Goal: Transaction & Acquisition: Purchase product/service

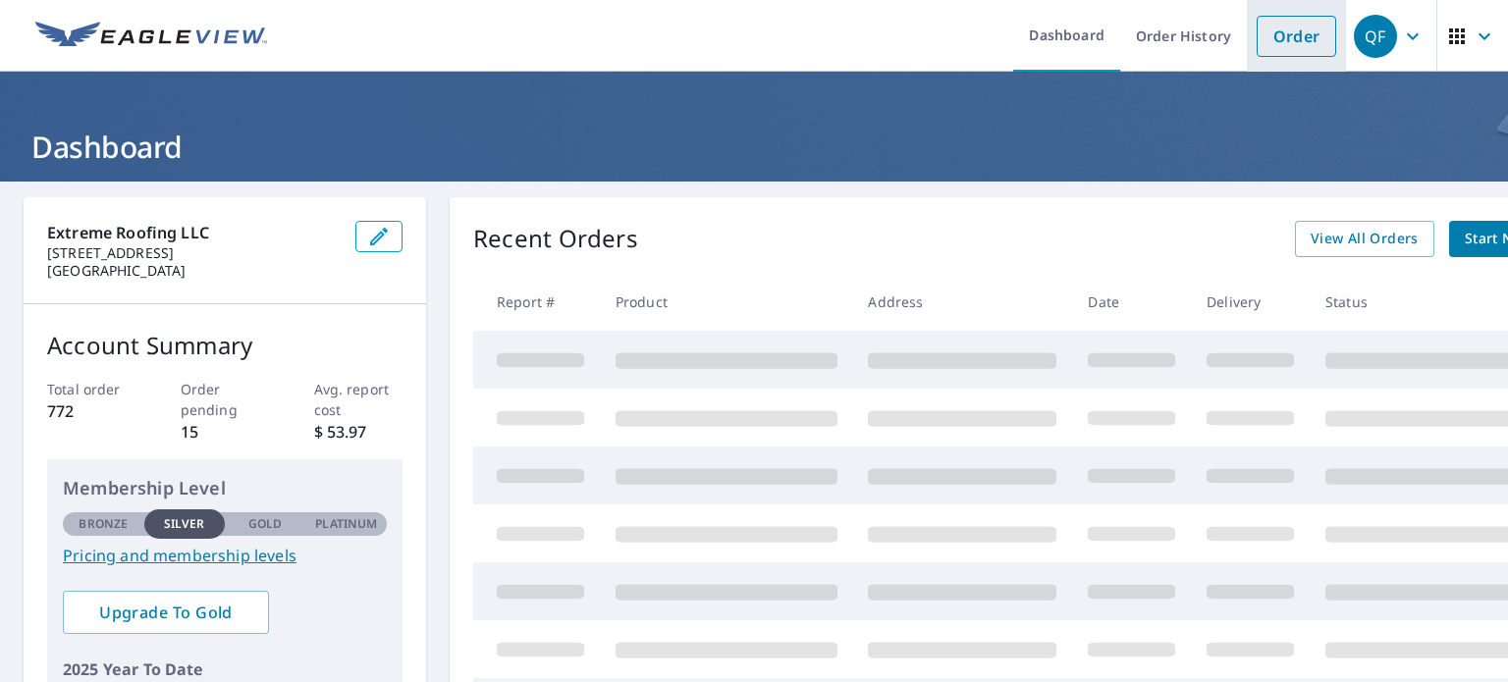
click at [1268, 43] on link "Order" at bounding box center [1297, 36] width 80 height 41
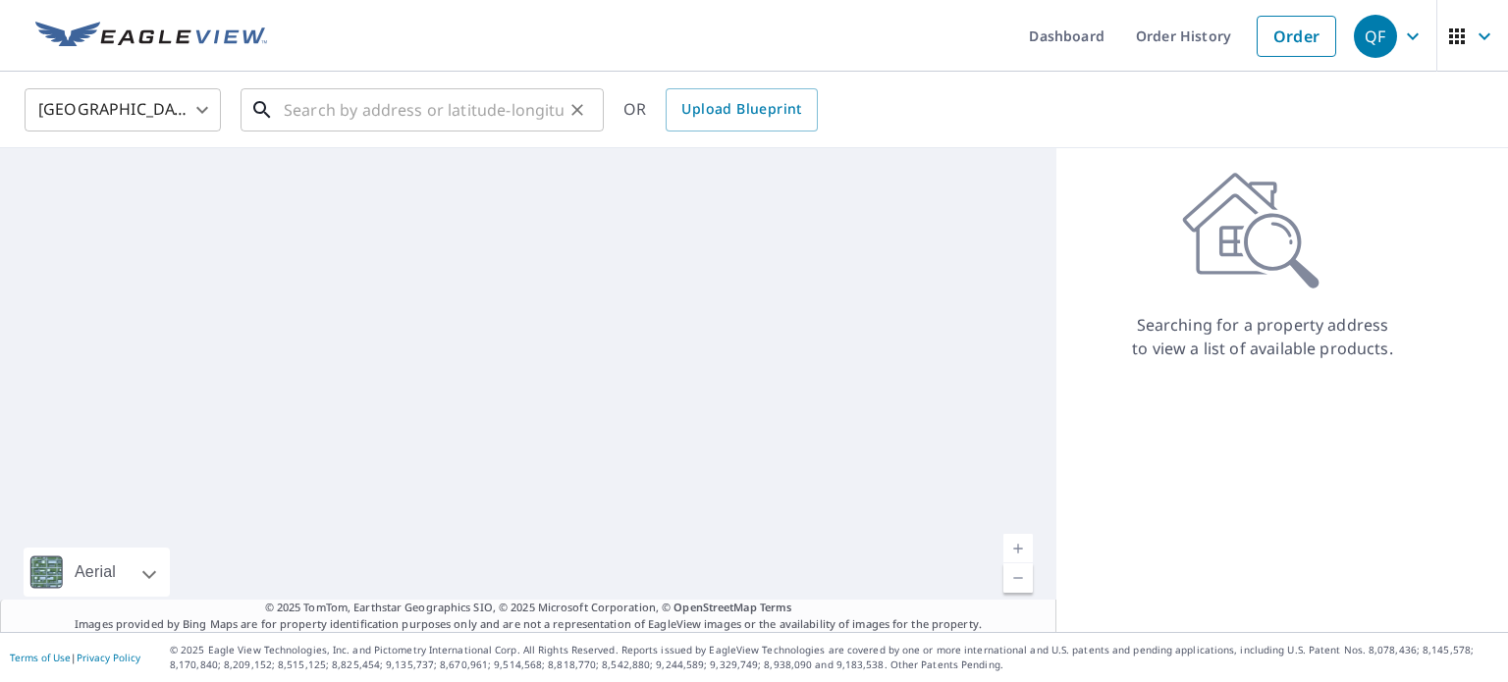
click at [484, 105] on input "text" at bounding box center [424, 109] width 280 height 55
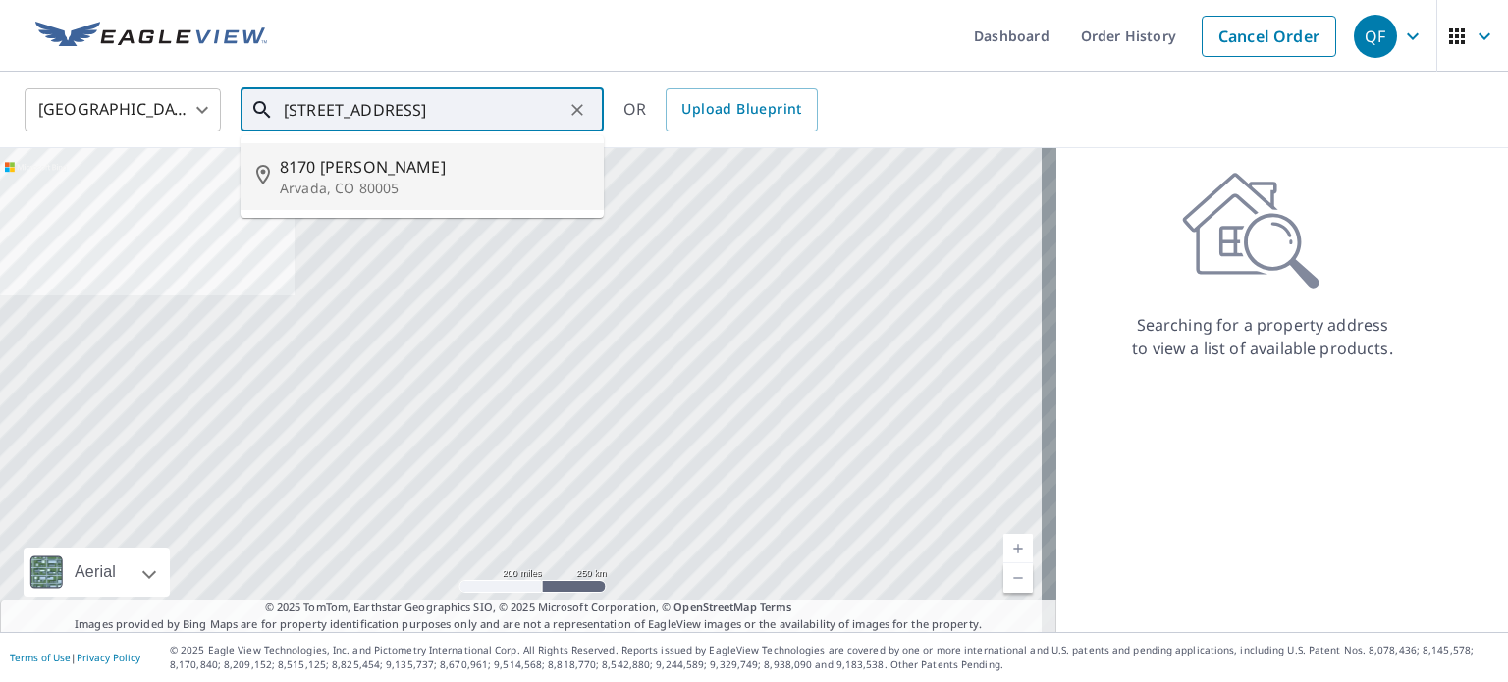
click at [458, 179] on p "Arvada, CO 80005" at bounding box center [434, 189] width 308 height 20
type input "[STREET_ADDRESS][PERSON_NAME]"
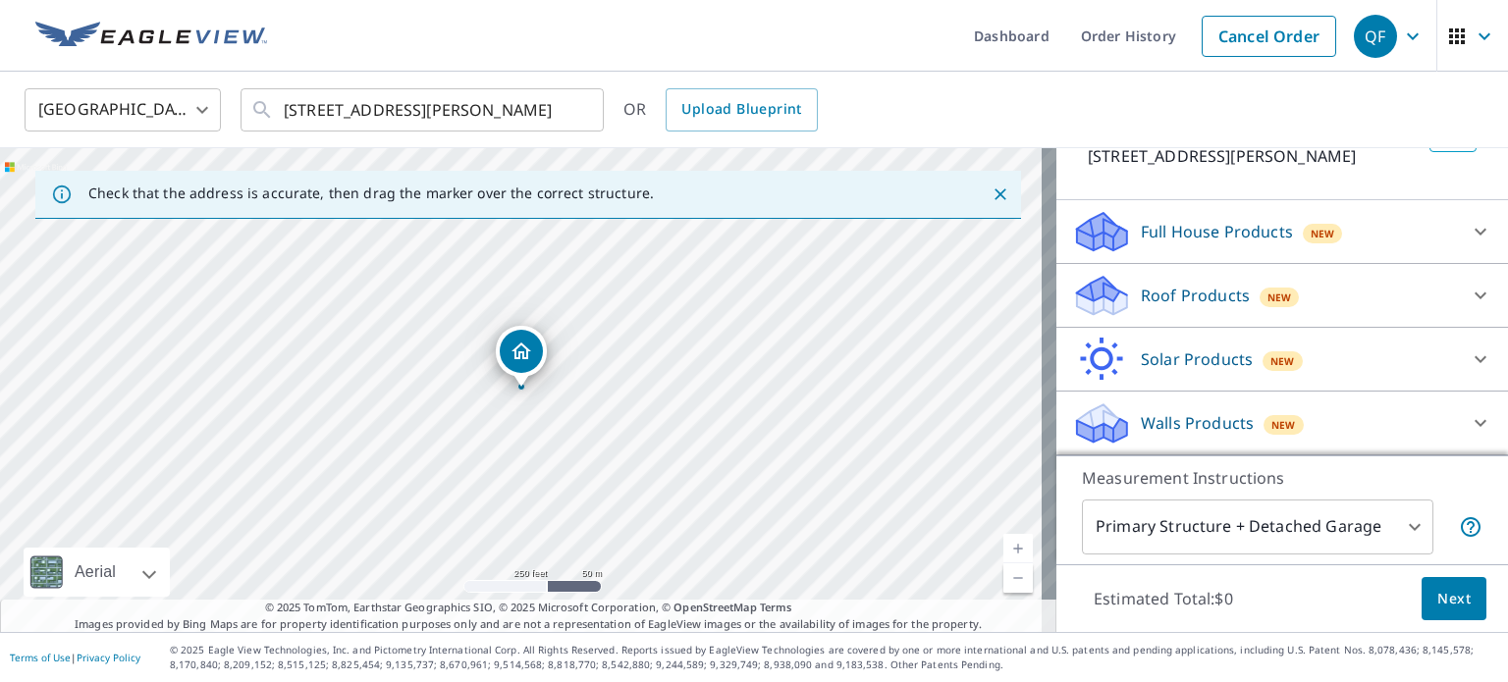
scroll to position [149, 0]
click at [1233, 250] on div "Full House Products New" at bounding box center [1264, 234] width 385 height 46
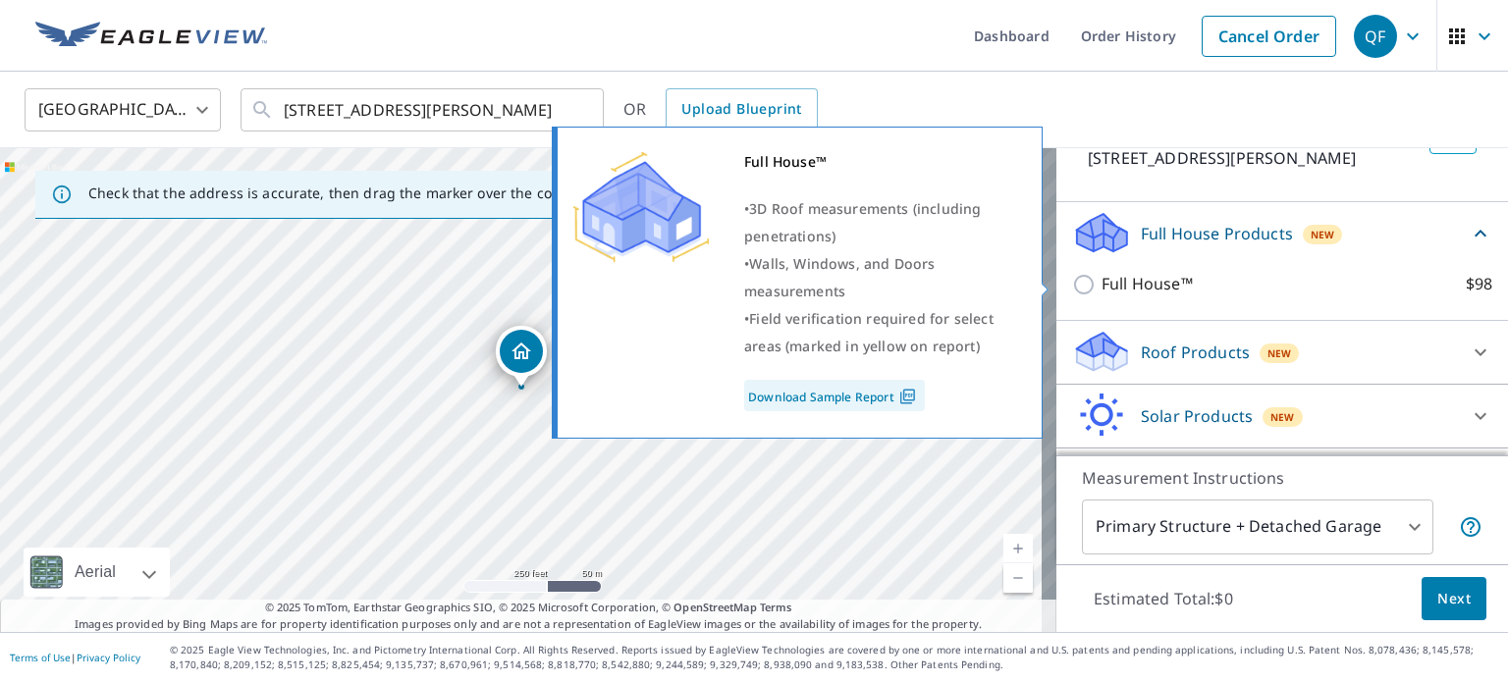
click at [1116, 278] on p "Full House™" at bounding box center [1147, 284] width 91 height 25
click at [1102, 278] on input "Full House™ $98" at bounding box center [1086, 285] width 29 height 24
checkbox input "true"
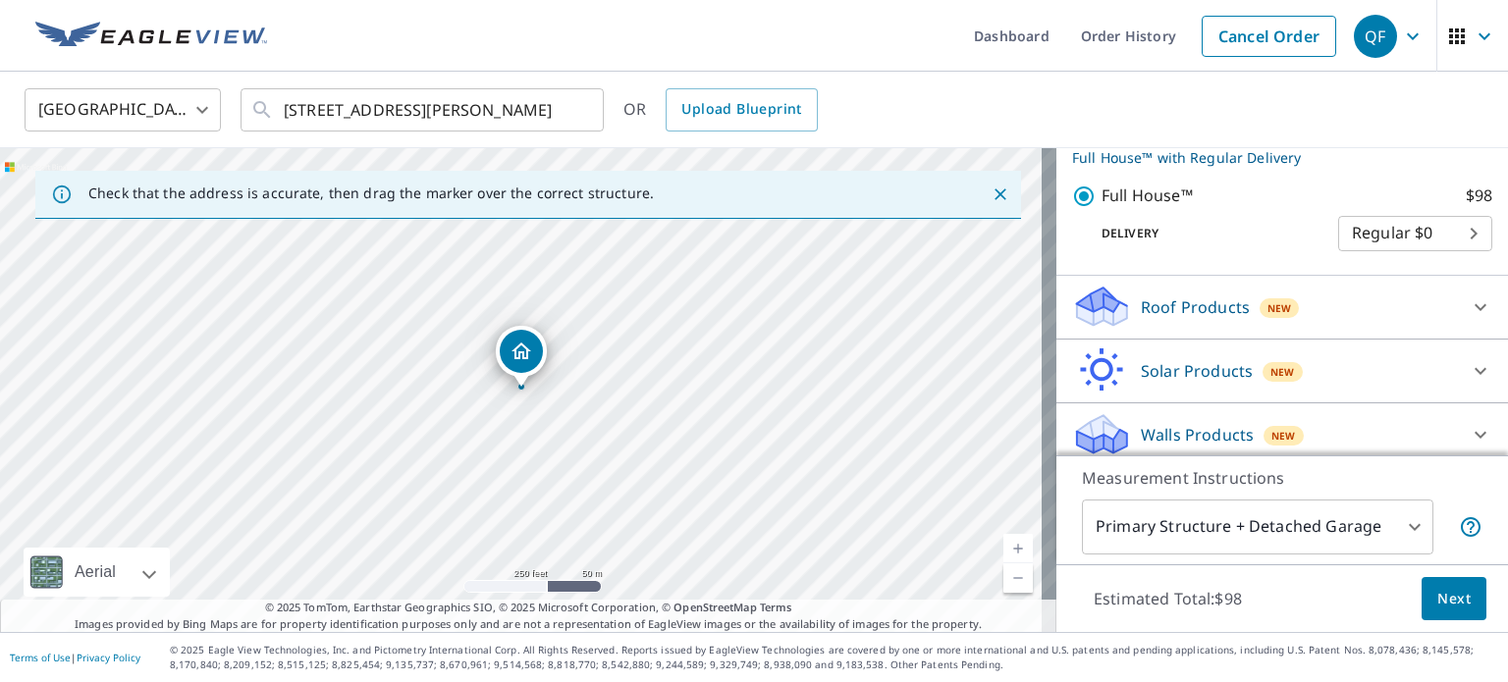
scroll to position [278, 0]
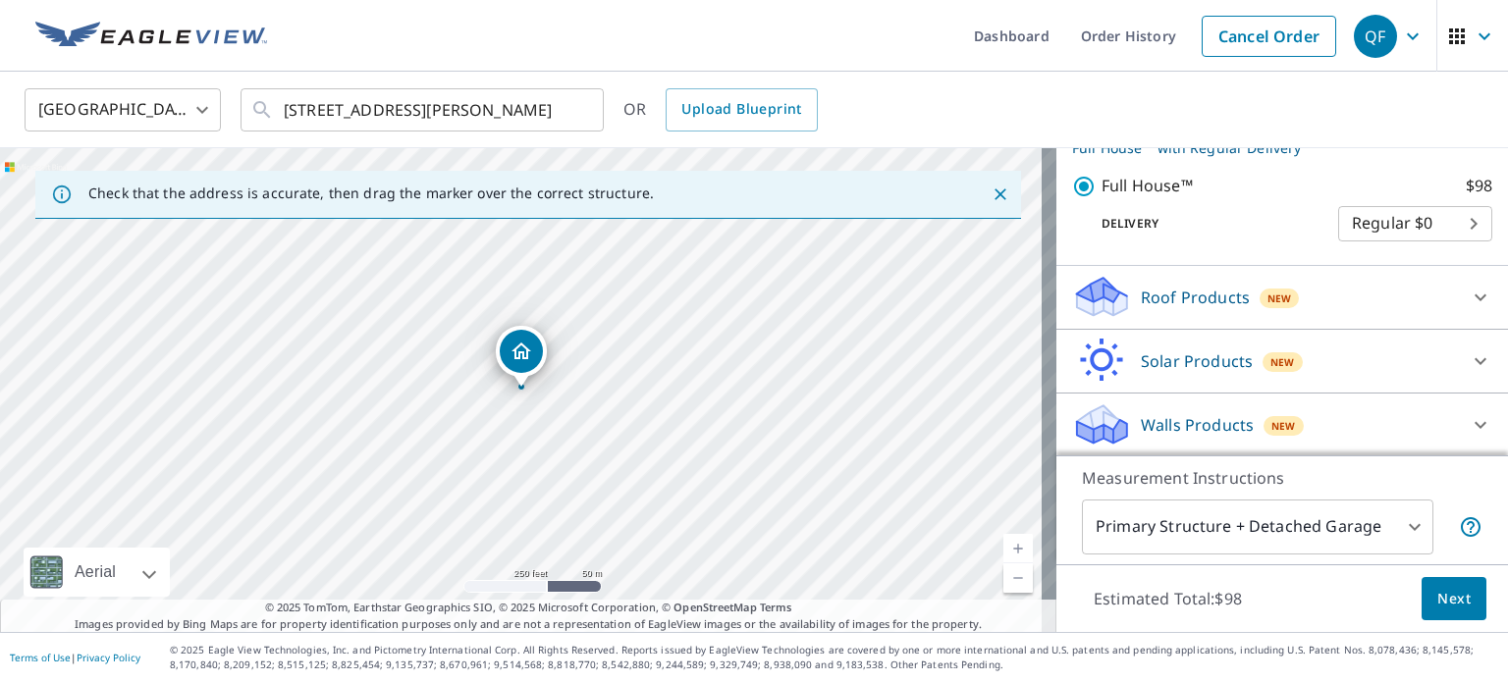
click at [1437, 596] on span "Next" at bounding box center [1453, 599] width 33 height 25
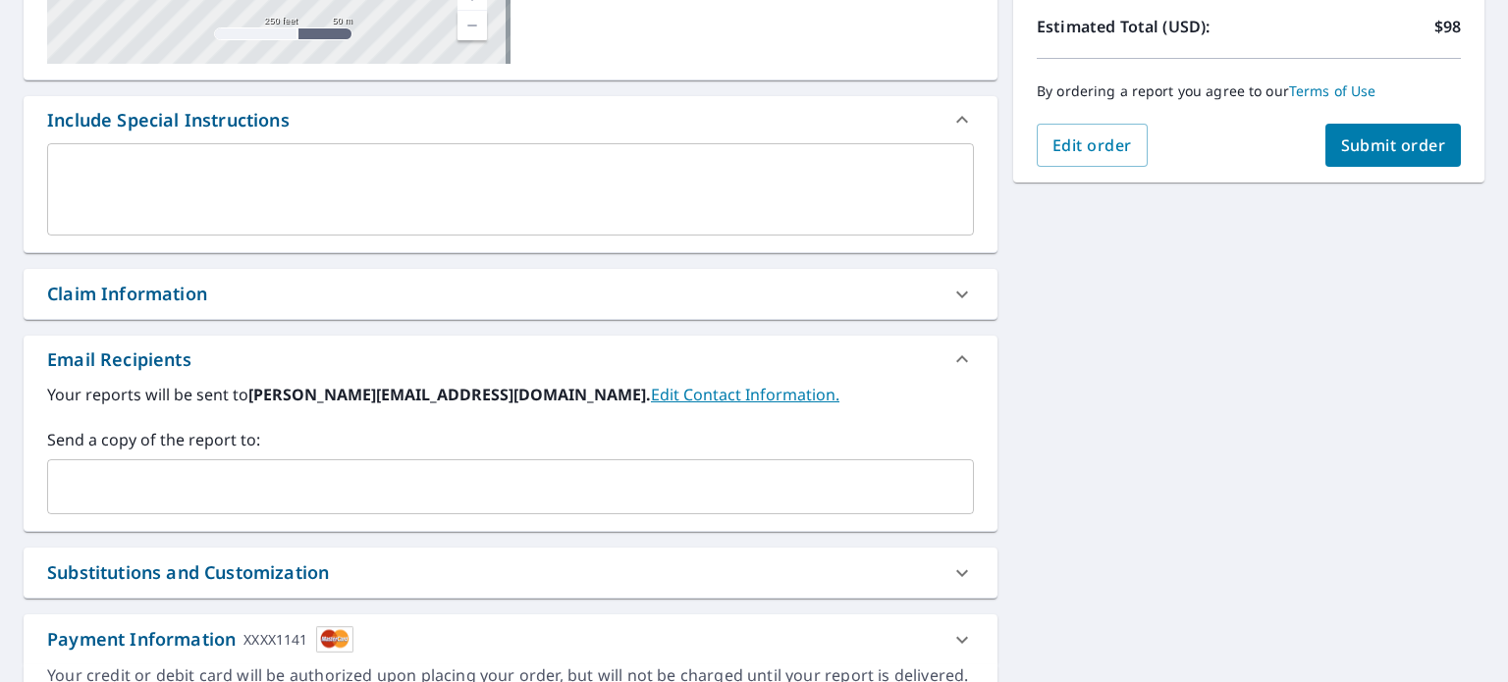
scroll to position [491, 0]
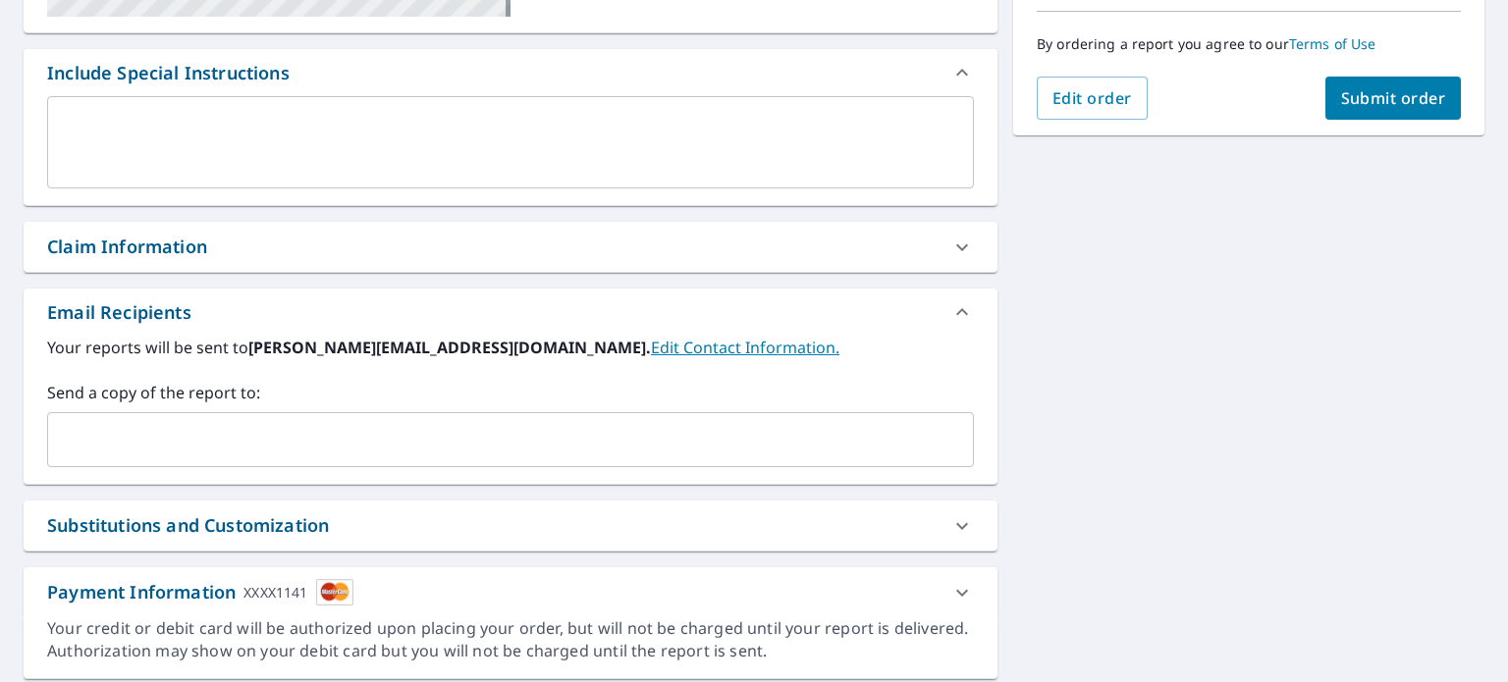
click at [384, 456] on input "text" at bounding box center [496, 439] width 880 height 37
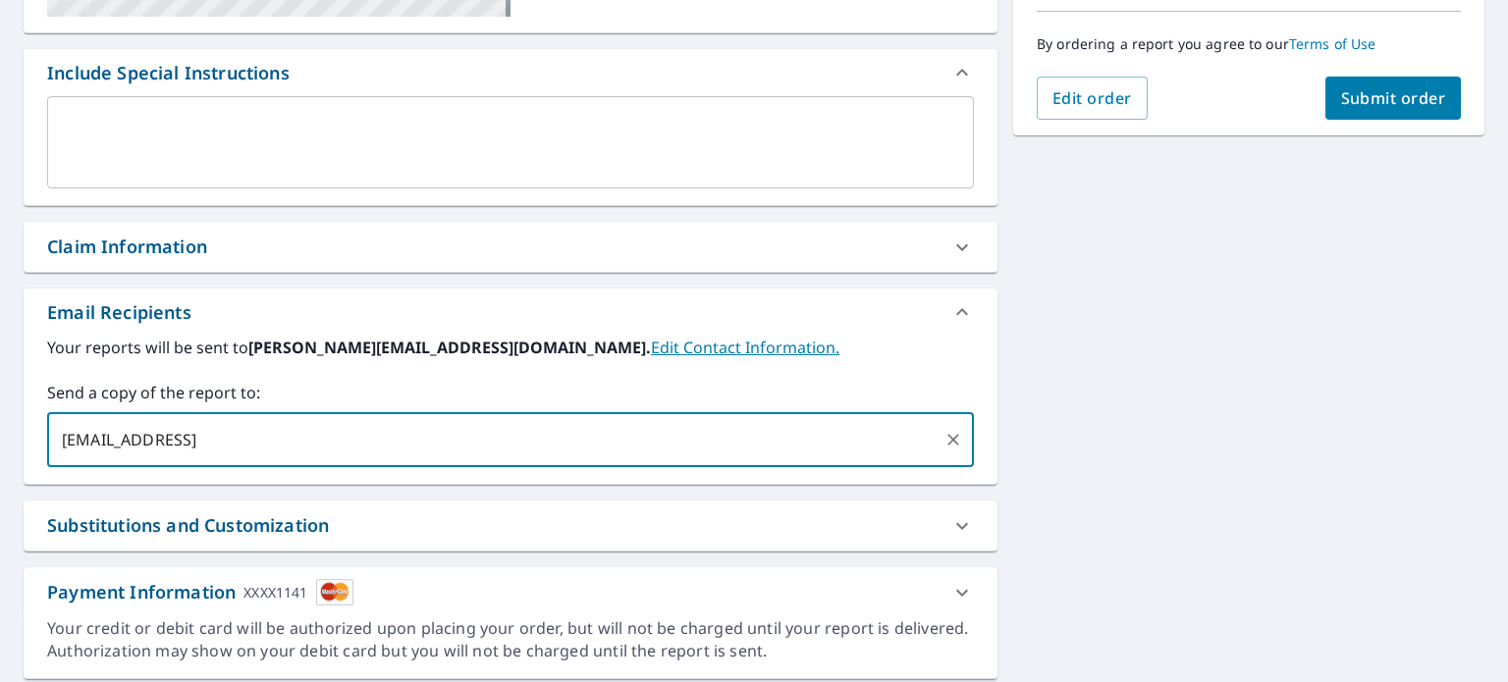
type input "[EMAIL_ADDRESS][DOMAIN_NAME]"
click at [1430, 92] on button "Submit order" at bounding box center [1394, 98] width 136 height 43
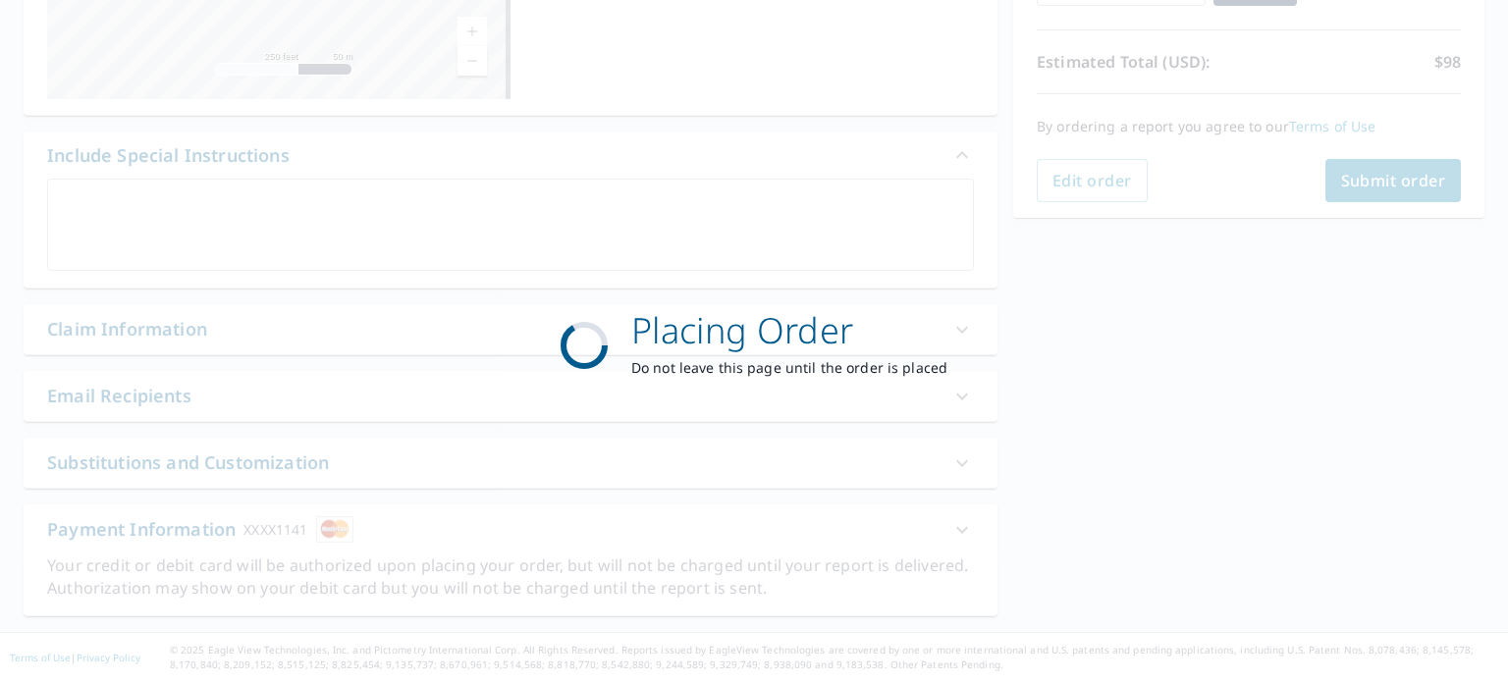
scroll to position [406, 0]
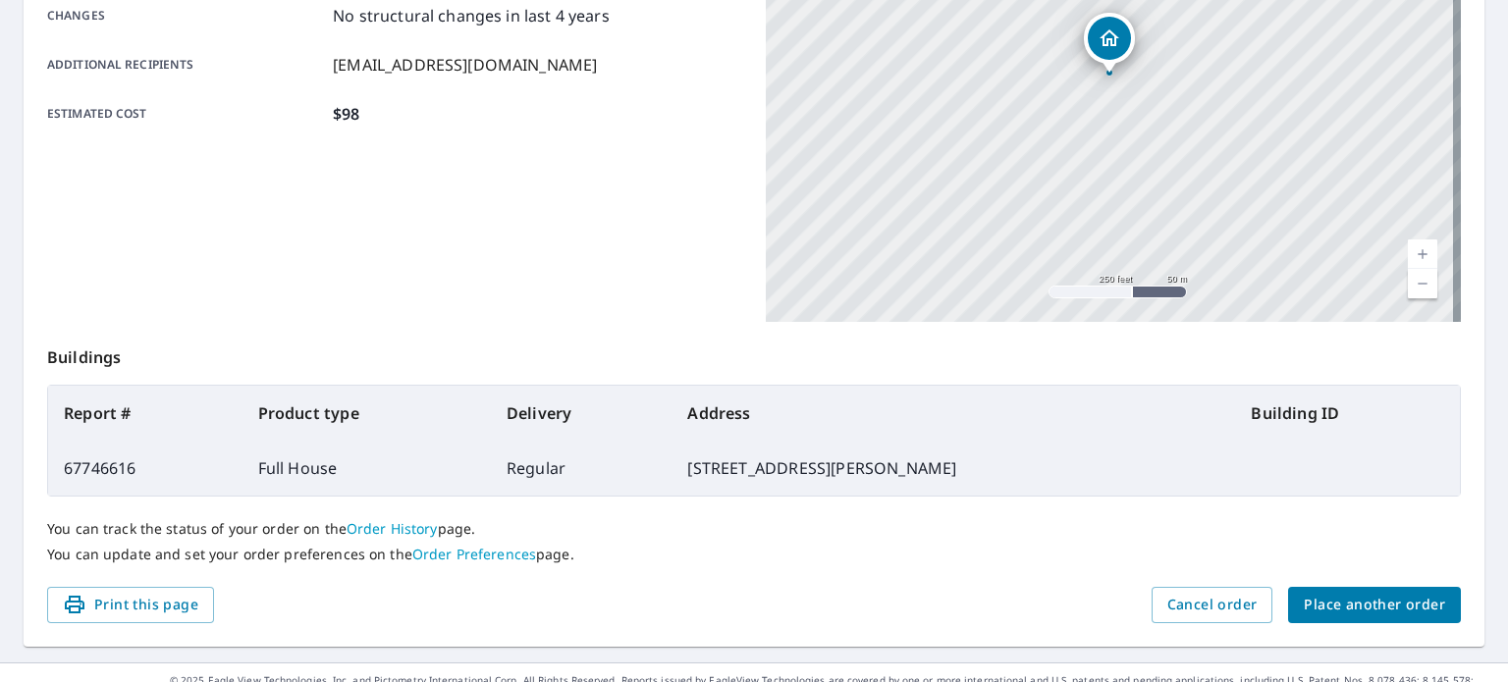
scroll to position [471, 0]
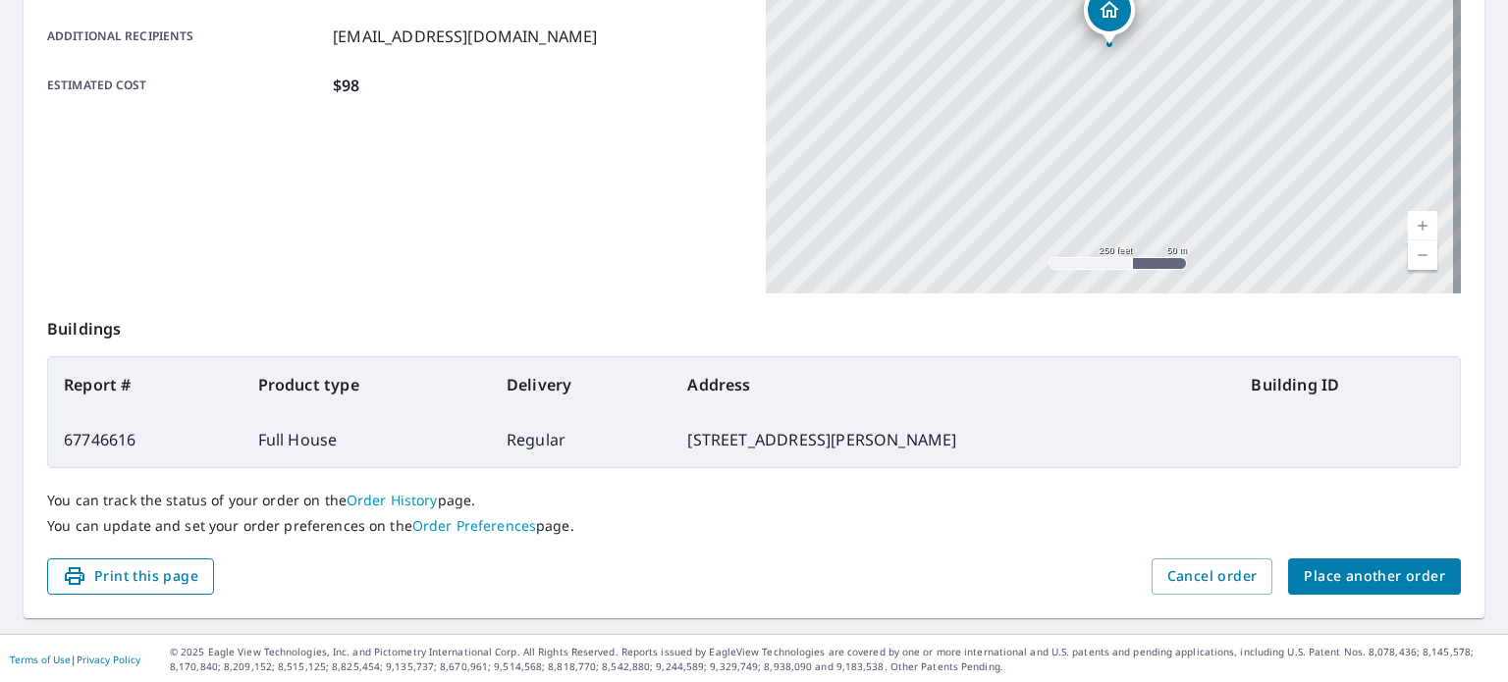
click at [94, 574] on span "Print this page" at bounding box center [130, 577] width 135 height 25
